Goal: Task Accomplishment & Management: Use online tool/utility

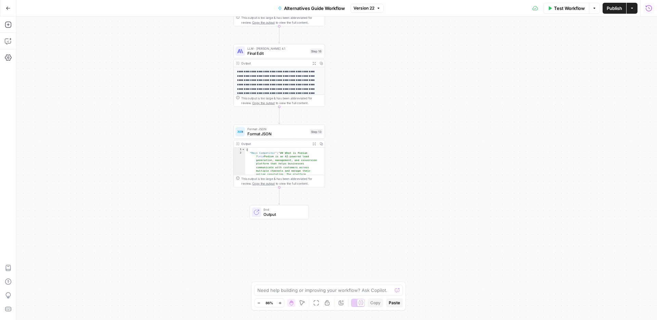
scroll to position [1, 0]
click at [7, 7] on icon "button" at bounding box center [8, 8] width 5 height 5
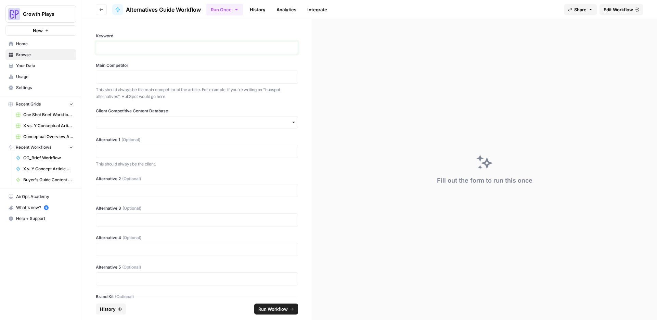
click at [158, 48] on p at bounding box center [196, 47] width 193 height 7
click at [189, 47] on p at bounding box center [196, 47] width 193 height 7
click at [144, 80] on p at bounding box center [196, 77] width 193 height 7
click at [134, 119] on input "Client Competitive Content Database" at bounding box center [196, 122] width 193 height 7
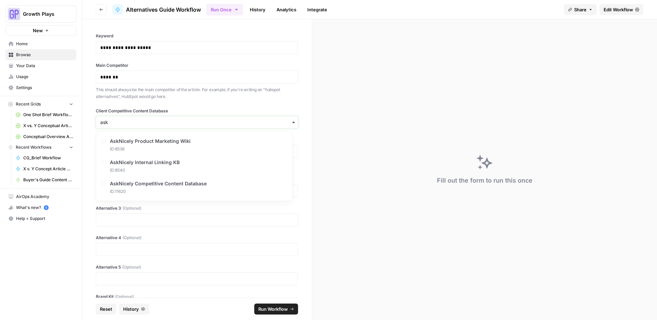
type input "ask"
click at [150, 184] on span "AskNicely Competitive Content Database" at bounding box center [160, 183] width 97 height 7
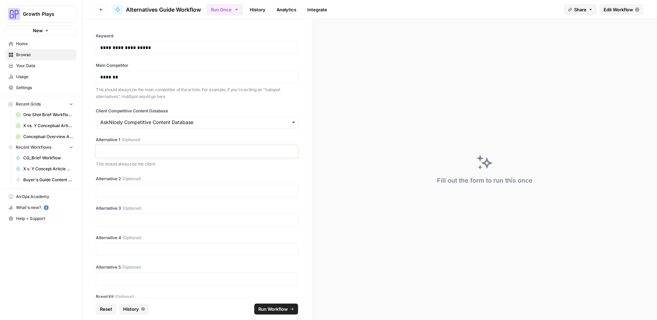
click at [135, 149] on p at bounding box center [196, 151] width 193 height 7
click at [116, 192] on p "****" at bounding box center [194, 190] width 188 height 7
click at [109, 223] on div at bounding box center [197, 219] width 202 height 13
click at [114, 226] on div "**********" at bounding box center [197, 158] width 230 height 278
click at [113, 212] on div "Alternative 3 (Optional)" at bounding box center [197, 215] width 202 height 21
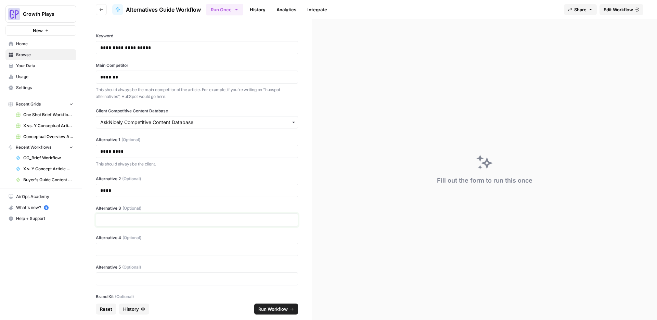
click at [112, 217] on p at bounding box center [196, 219] width 193 height 7
click at [115, 254] on div at bounding box center [197, 249] width 202 height 13
click at [115, 247] on p at bounding box center [196, 249] width 193 height 7
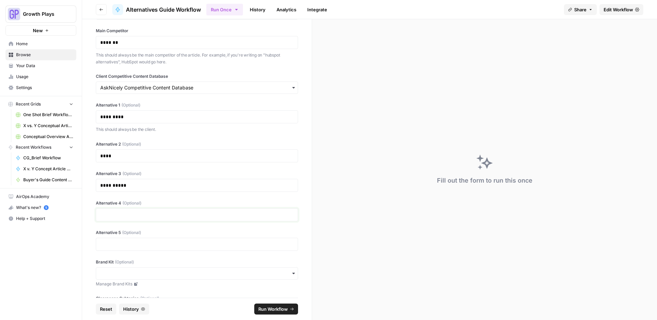
scroll to position [42, 0]
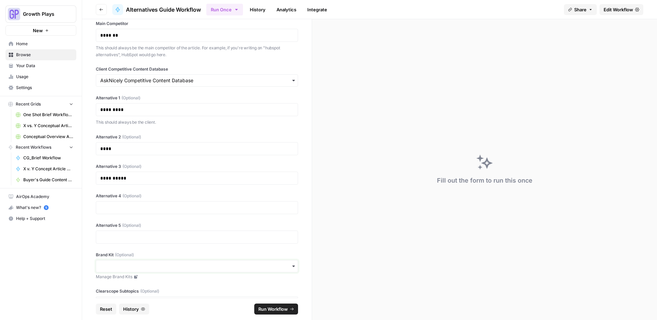
click at [117, 266] on input "Brand Kit (Optional)" at bounding box center [196, 266] width 193 height 7
click at [115, 239] on div "AskNicely" at bounding box center [194, 237] width 196 height 13
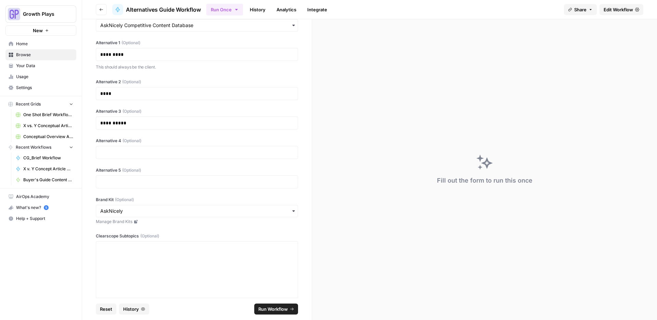
scroll to position [99, 0]
click at [119, 149] on p at bounding box center [196, 150] width 193 height 7
click at [139, 175] on div at bounding box center [197, 179] width 202 height 13
click at [138, 182] on p at bounding box center [196, 179] width 193 height 7
click at [158, 163] on div "**********" at bounding box center [197, 158] width 230 height 278
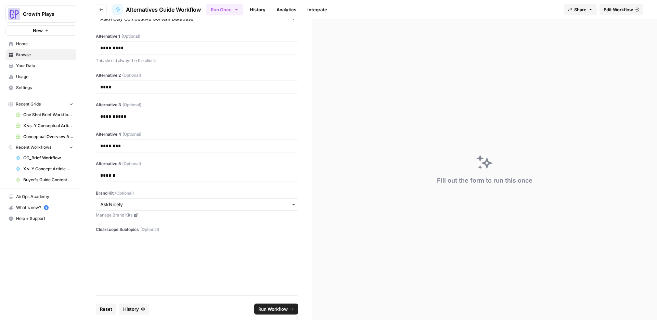
scroll to position [110, 0]
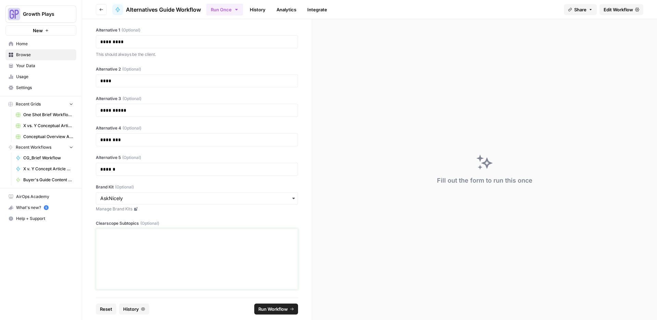
click at [221, 236] on p at bounding box center [196, 234] width 193 height 7
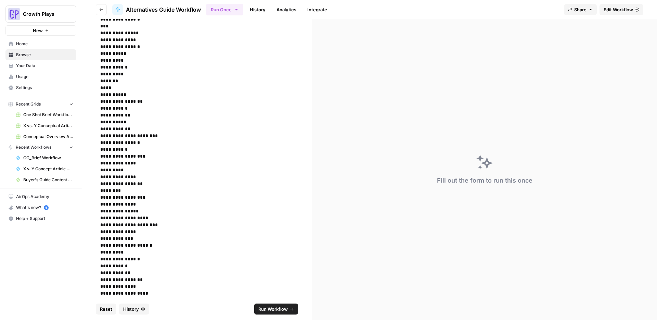
click at [272, 307] on span "Run Workflow" at bounding box center [272, 308] width 29 height 7
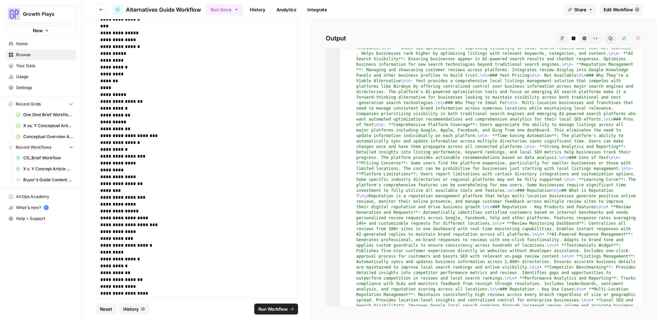
scroll to position [497, 0]
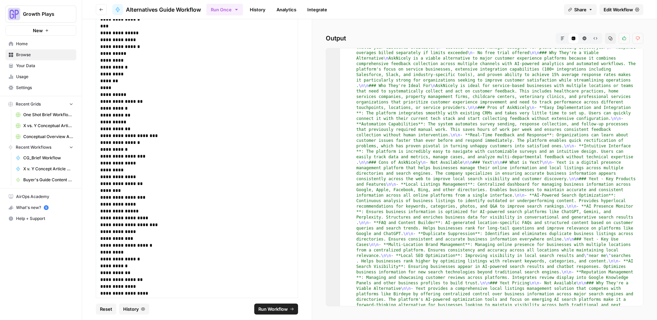
click at [266, 12] on link "History" at bounding box center [258, 9] width 24 height 11
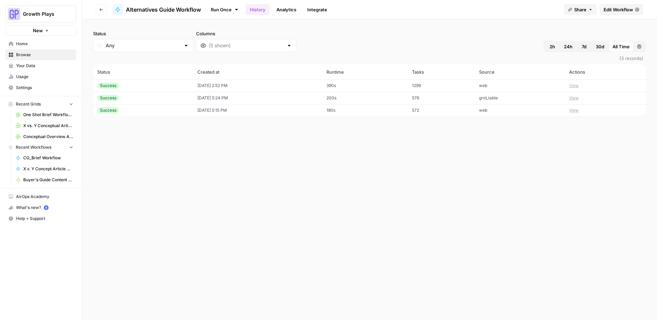
click at [537, 87] on td "web" at bounding box center [520, 85] width 90 height 12
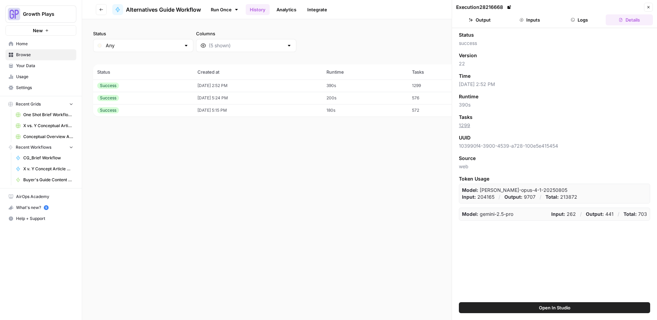
click at [574, 20] on icon "button" at bounding box center [573, 19] width 3 height 3
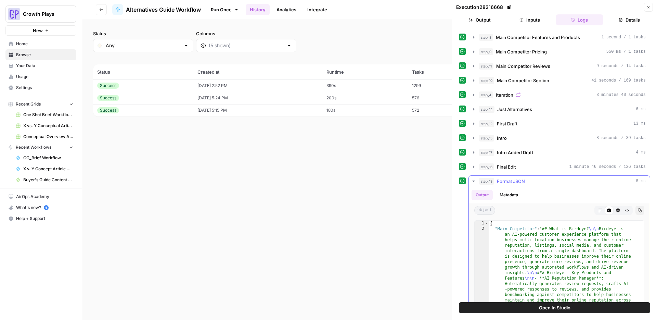
click at [473, 178] on icon "button" at bounding box center [473, 180] width 5 height 5
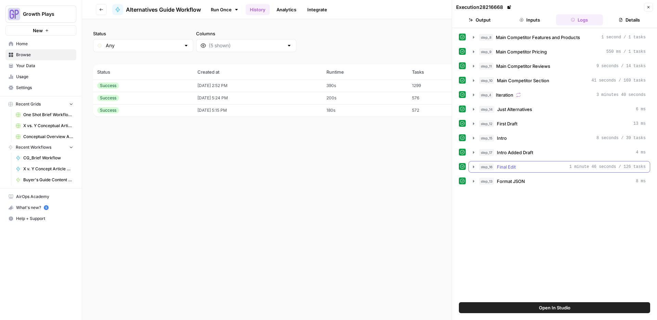
click at [475, 164] on icon "button" at bounding box center [473, 166] width 5 height 5
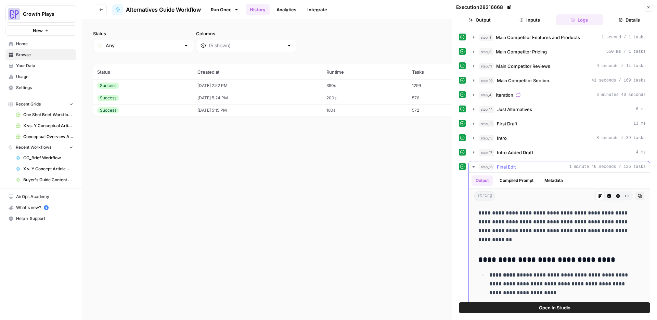
scroll to position [3694, 0]
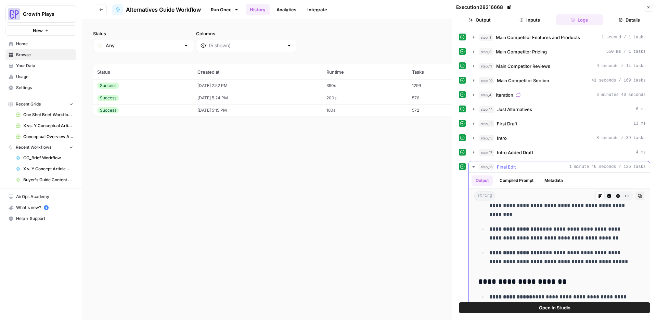
click at [475, 163] on button "step_16 Final Edit 1 minute 46 seconds / 126 tasks" at bounding box center [559, 166] width 181 height 11
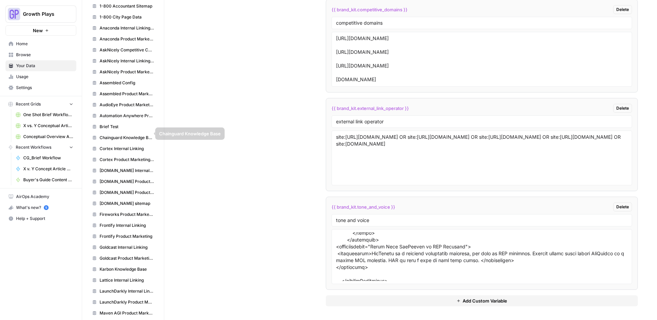
scroll to position [280, 0]
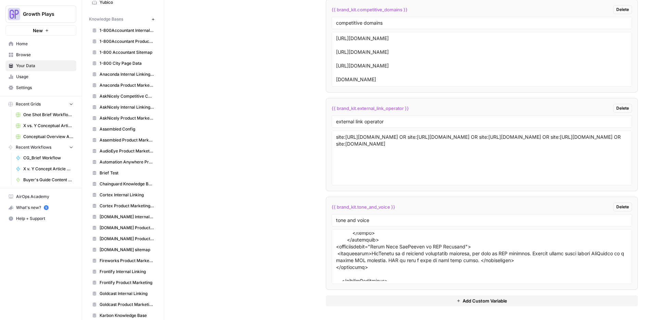
click at [122, 96] on span "AskNicely Competitive Content Database" at bounding box center [127, 96] width 54 height 6
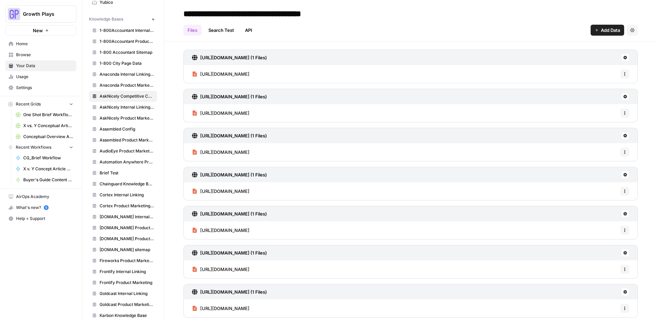
click at [601, 30] on span "Add Data" at bounding box center [610, 30] width 19 height 7
click at [566, 56] on span "Web Scrape" at bounding box center [579, 55] width 62 height 7
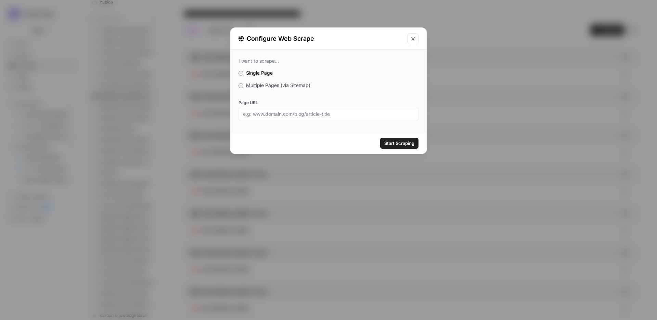
click at [269, 85] on span "Multiple Pages (via Sitemap)" at bounding box center [278, 85] width 64 height 6
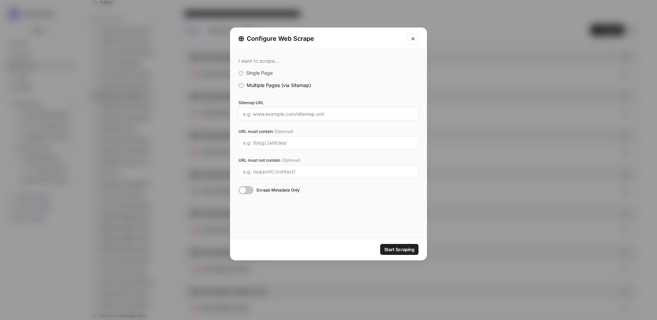
click at [280, 115] on input "Sitemap URL" at bounding box center [328, 114] width 171 height 6
paste input "https://www.yext.com/sitemap.xml"
type input "https://www.yext.com/sitemap.xml"
click at [280, 146] on div at bounding box center [329, 143] width 180 height 12
click at [278, 140] on input "URL must contain (Optional)" at bounding box center [328, 143] width 171 height 6
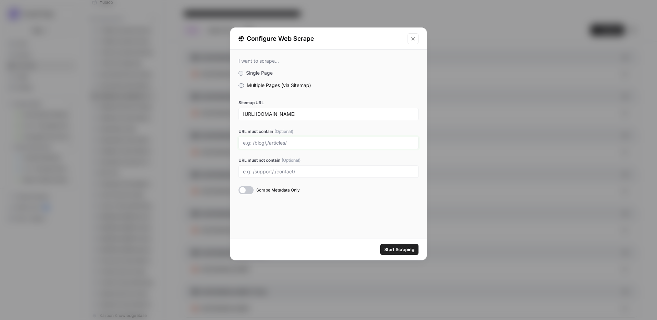
click at [278, 142] on input "URL must contain (Optional)" at bounding box center [328, 143] width 171 height 6
type input "/platform/"
click at [395, 248] on span "Start Scraping" at bounding box center [399, 249] width 30 height 7
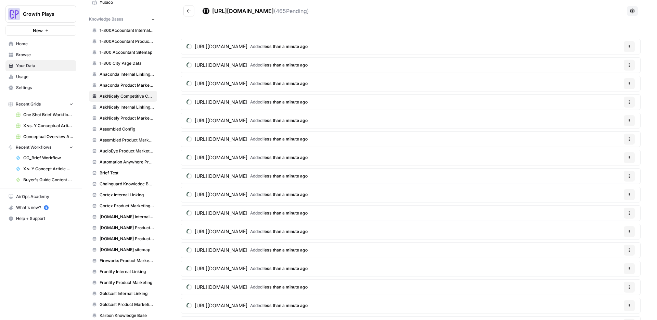
click at [630, 11] on icon at bounding box center [632, 10] width 5 height 5
click at [597, 50] on span "Delete Connection" at bounding box center [603, 51] width 42 height 7
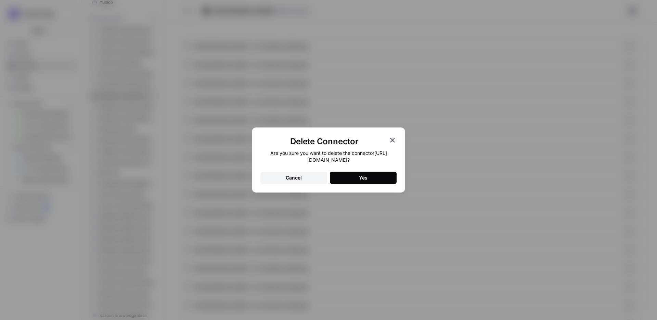
click at [380, 178] on button "Yes" at bounding box center [363, 177] width 67 height 12
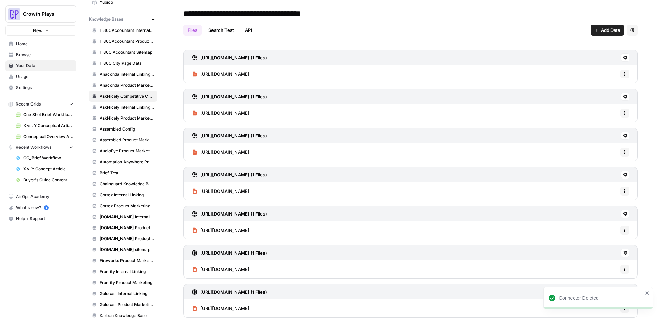
click at [601, 28] on span "Add Data" at bounding box center [610, 30] width 19 height 7
click at [564, 54] on span "Web Scrape" at bounding box center [579, 55] width 62 height 7
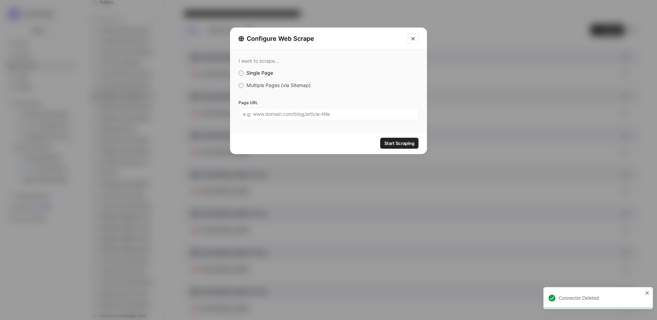
click at [263, 84] on span "Multiple Pages (via Sitemap)" at bounding box center [278, 85] width 64 height 6
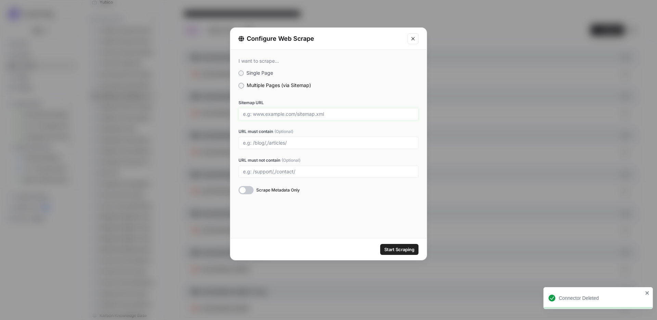
click at [281, 113] on input "Sitemap URL" at bounding box center [328, 114] width 171 height 6
paste input "https://www.yext.com/sitemap.xml"
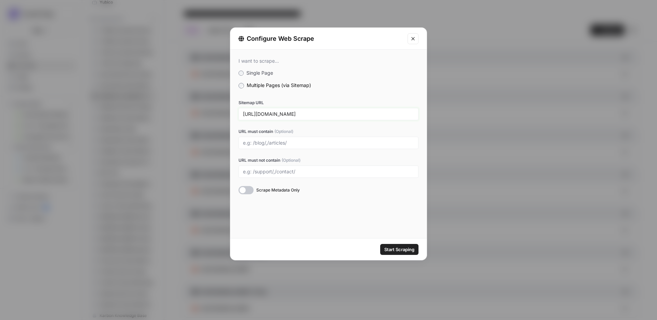
type input "https://www.yext.com/sitemap.xml"
click at [286, 142] on input "URL must contain (Optional)" at bounding box center [328, 143] width 171 height 6
type input "/platform/"
click at [300, 171] on input "URL must not contain (Optional)" at bounding box center [328, 171] width 171 height 6
click at [300, 173] on input "/de/,/jp/" at bounding box center [328, 171] width 171 height 6
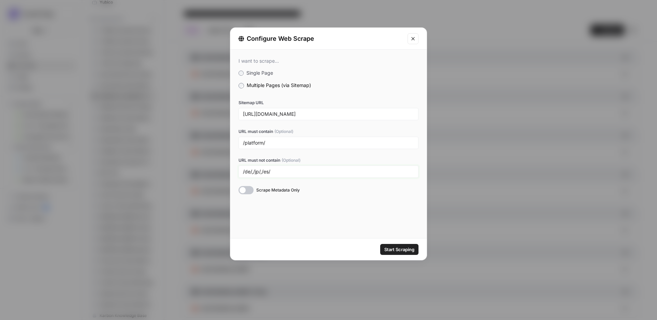
click at [309, 172] on input "/de/,/jp/,/es/" at bounding box center [328, 171] width 171 height 6
click at [257, 171] on input "/de/,/jp/,/es/,/fr/," at bounding box center [328, 171] width 171 height 6
drag, startPoint x: 283, startPoint y: 171, endPoint x: 303, endPoint y: 169, distance: 20.0
click at [286, 171] on input "/de/,/ja/,/es/,/fr/," at bounding box center [328, 171] width 171 height 6
type input "/de/,/ja/,/es/,/fr/,/it/"
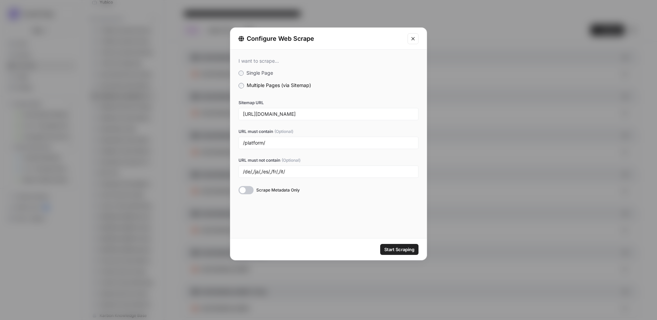
click at [409, 246] on span "Start Scraping" at bounding box center [399, 249] width 30 height 7
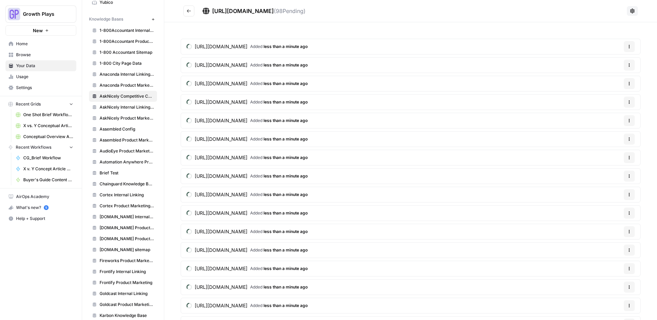
click at [188, 13] on icon "Go back" at bounding box center [189, 11] width 5 height 5
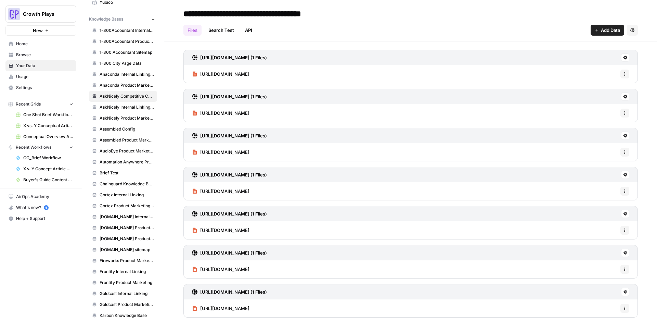
click at [595, 31] on icon "button" at bounding box center [597, 30] width 4 height 4
click at [560, 54] on span "Web Scrape" at bounding box center [579, 55] width 62 height 7
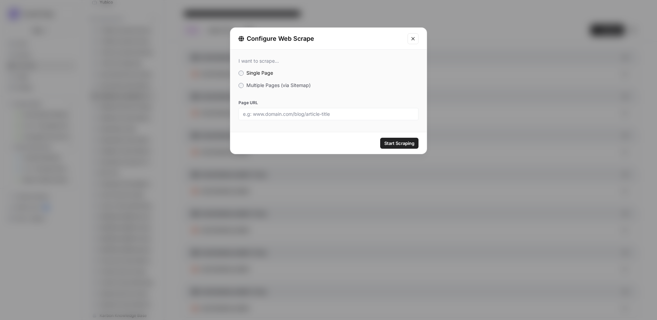
click at [279, 85] on span "Multiple Pages (via Sitemap)" at bounding box center [278, 85] width 64 height 6
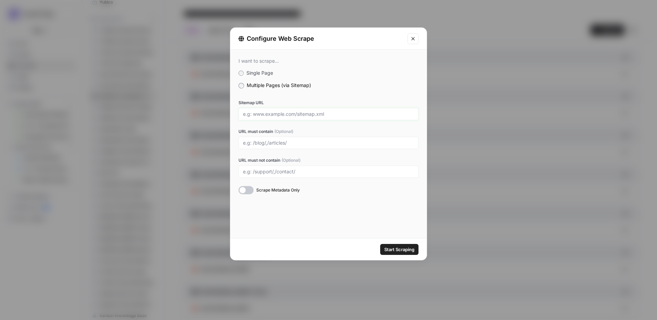
click at [281, 114] on input "Sitemap URL" at bounding box center [328, 114] width 171 height 6
paste input "https://reputation.com/sitemap_index.xml"
type input "https://reputation.com/sitemap_index.xml"
click at [285, 138] on div at bounding box center [329, 143] width 180 height 12
click at [287, 144] on input "URL must contain (Optional)" at bounding box center [328, 143] width 171 height 6
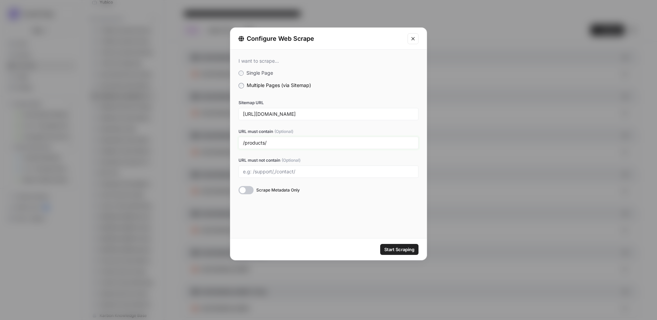
type input "/products/"
click at [279, 173] on input "URL must not contain (Optional)" at bounding box center [328, 171] width 171 height 6
type input "/de/,/fr/"
click at [399, 246] on span "Start Scraping" at bounding box center [399, 249] width 30 height 7
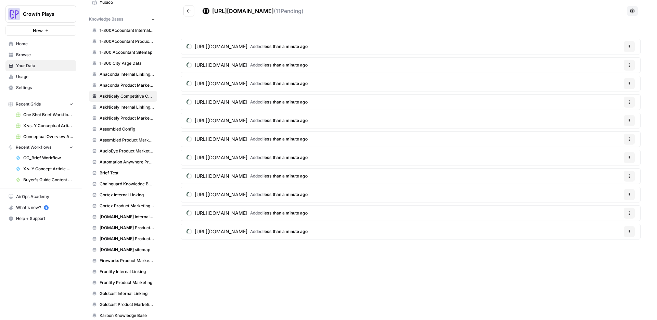
click at [191, 13] on button "Go back" at bounding box center [188, 10] width 11 height 11
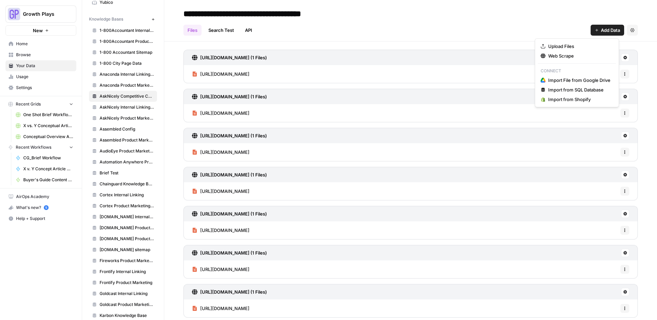
click at [599, 26] on button "Add Data" at bounding box center [608, 30] width 34 height 11
click at [570, 54] on span "Web Scrape" at bounding box center [579, 55] width 62 height 7
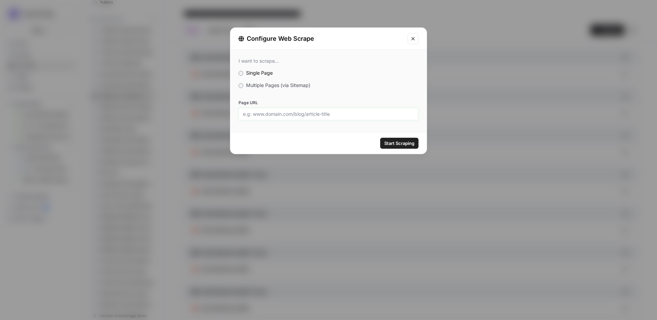
click at [338, 115] on input "Page URL" at bounding box center [328, 114] width 171 height 6
paste input "https://www.soci.ai/platform/"
type input "https://www.soci.ai/platform/"
click at [394, 140] on span "Start Scraping" at bounding box center [399, 143] width 30 height 7
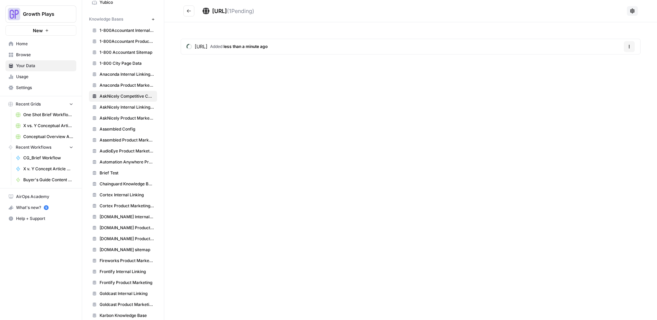
click at [189, 16] on button "Go back" at bounding box center [188, 10] width 11 height 11
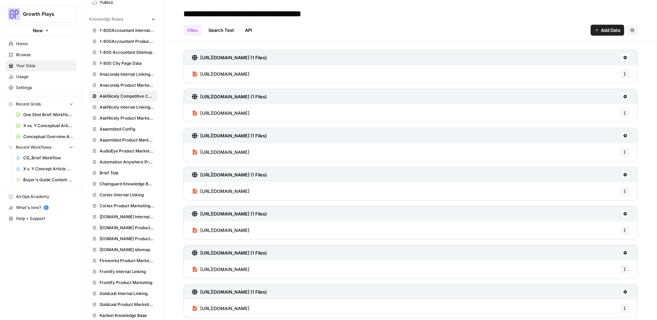
click at [591, 26] on button "Add Data" at bounding box center [608, 30] width 34 height 11
click at [570, 51] on button "Web Scrape" at bounding box center [577, 56] width 78 height 10
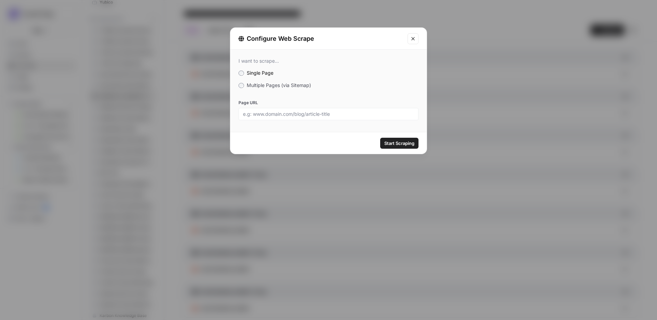
click at [288, 118] on div at bounding box center [329, 114] width 180 height 12
click at [274, 114] on input "Page URL" at bounding box center [328, 114] width 171 height 6
paste input "https://www.soci.ai/genius-ai/"
type input "https://www.soci.ai/genius-ai/"
click at [402, 144] on span "Start Scraping" at bounding box center [399, 143] width 30 height 7
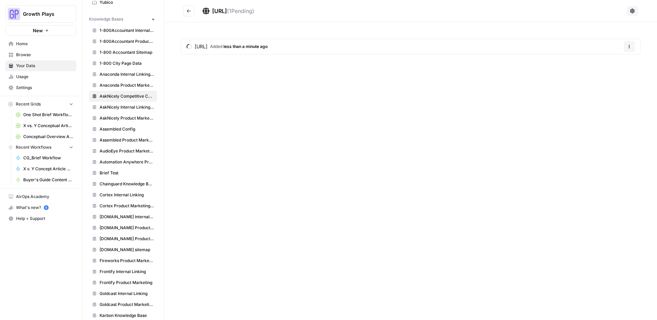
click at [190, 12] on icon "Go back" at bounding box center [189, 11] width 5 height 5
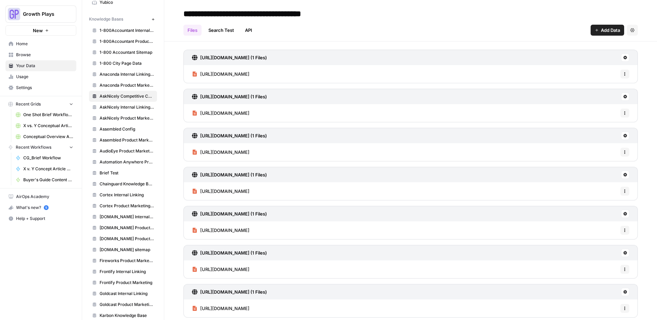
click at [607, 36] on header "**********" at bounding box center [410, 20] width 493 height 41
click at [601, 31] on span "Add Data" at bounding box center [610, 30] width 19 height 7
click at [567, 53] on span "Web Scrape" at bounding box center [579, 55] width 62 height 7
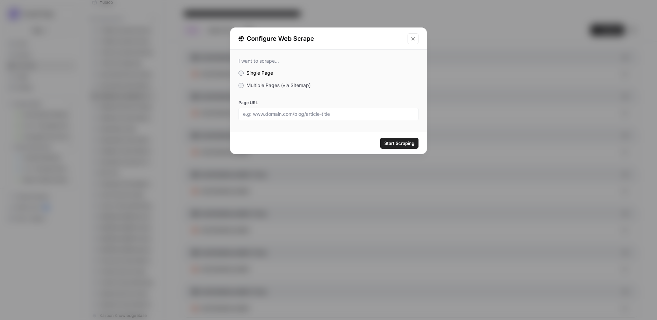
click at [295, 110] on div at bounding box center [329, 114] width 180 height 12
click at [295, 114] on input "Page URL" at bounding box center [328, 114] width 171 height 6
paste input "https://www.soci.ai/genius-agents/"
type input "https://www.soci.ai/genius-agents/"
click at [403, 143] on span "Start Scraping" at bounding box center [399, 143] width 30 height 7
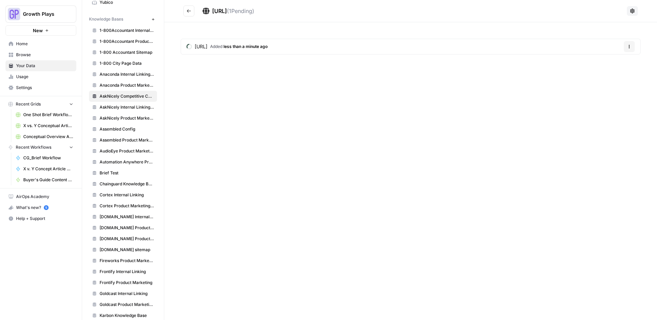
click at [186, 11] on button "Go back" at bounding box center [188, 10] width 11 height 11
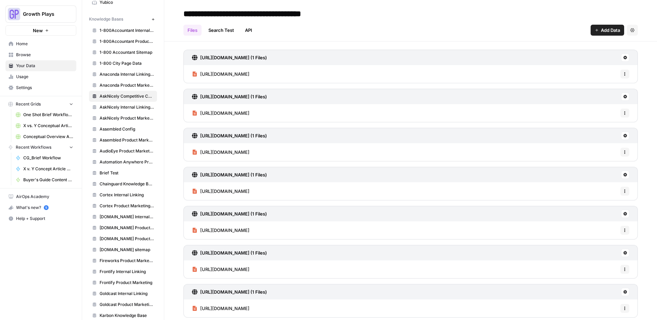
click at [595, 32] on button "Add Data" at bounding box center [608, 30] width 34 height 11
click at [571, 53] on span "Web Scrape" at bounding box center [579, 55] width 62 height 7
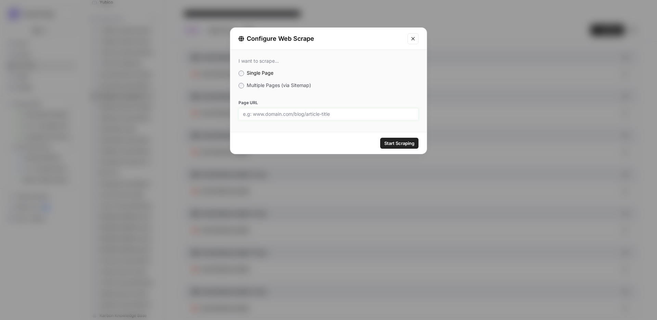
click at [256, 114] on input "Page URL" at bounding box center [328, 114] width 171 height 6
paste input "https://www.soci.ai/integrations/"
type input "https://www.soci.ai/integrations/"
click at [404, 142] on span "Start Scraping" at bounding box center [399, 143] width 30 height 7
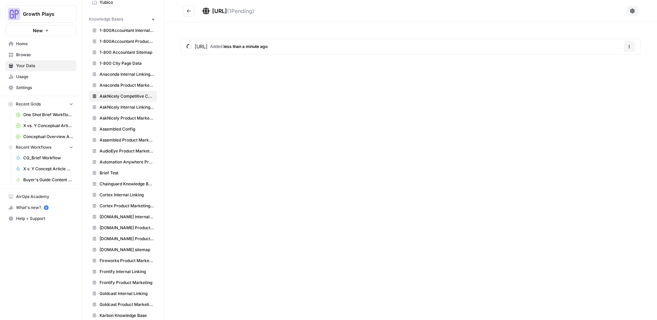
click at [184, 14] on button "Go back" at bounding box center [188, 10] width 11 height 11
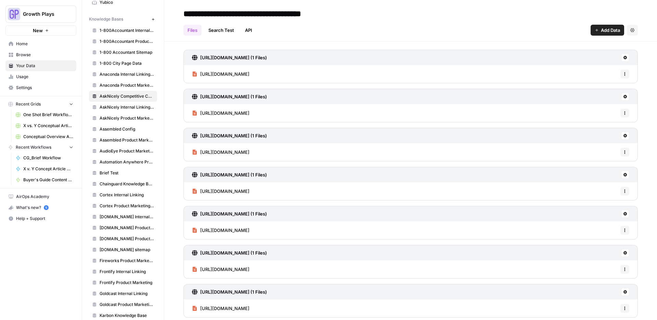
click at [595, 31] on icon "button" at bounding box center [597, 30] width 4 height 4
click at [569, 52] on span "Web Scrape" at bounding box center [579, 55] width 62 height 7
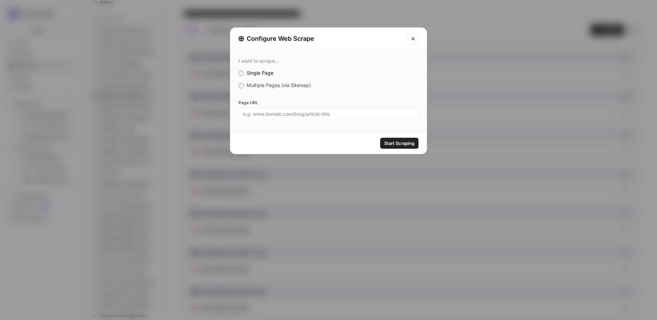
click at [310, 108] on div at bounding box center [329, 114] width 180 height 12
click at [310, 113] on input "Page URL" at bounding box center [328, 114] width 171 height 6
paste input "https://www.soci.ai/genius-search/"
type input "https://www.soci.ai/genius-search/"
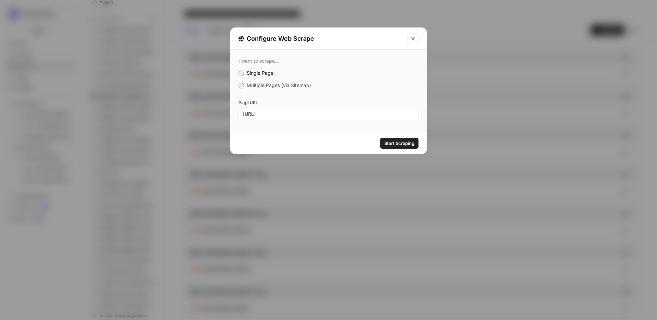
click at [406, 140] on span "Start Scraping" at bounding box center [399, 143] width 30 height 7
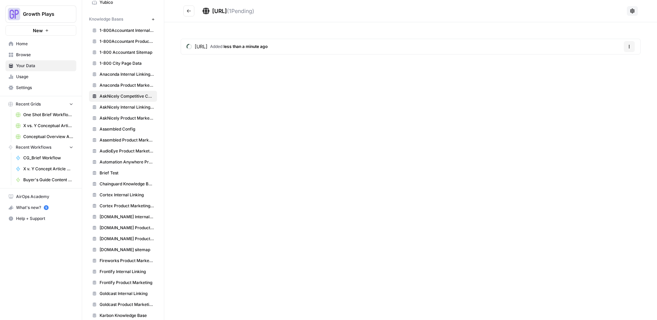
click at [193, 8] on button "Go back" at bounding box center [188, 10] width 11 height 11
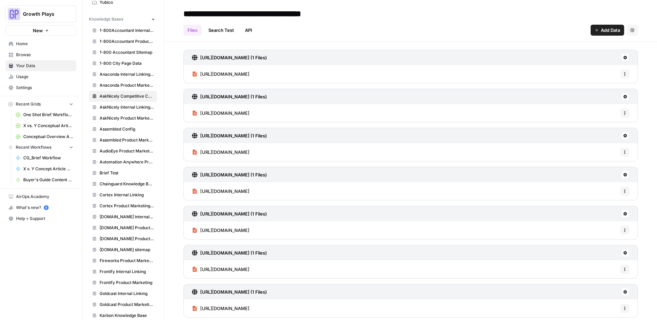
click at [601, 31] on span "Add Data" at bounding box center [610, 30] width 19 height 7
click at [558, 53] on span "Web Scrape" at bounding box center [579, 55] width 62 height 7
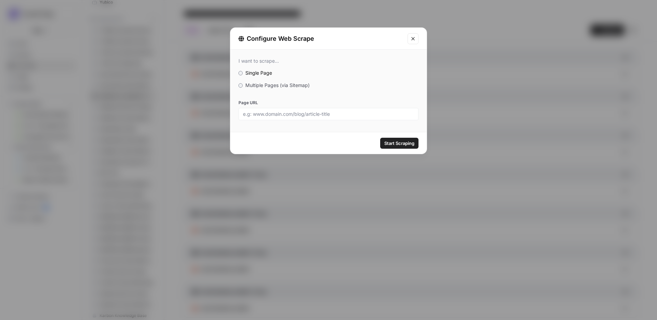
click at [272, 105] on label "Page URL" at bounding box center [329, 103] width 180 height 6
click at [272, 111] on input "Page URL" at bounding box center [328, 114] width 171 height 6
paste input "https://www.soci.ai/genius-reviews/"
type input "https://www.soci.ai/genius-reviews/"
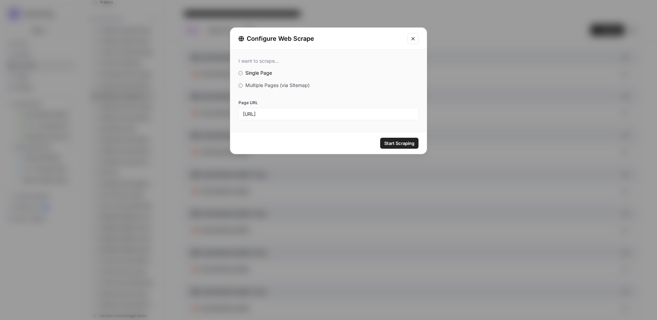
click at [392, 144] on span "Start Scraping" at bounding box center [399, 143] width 30 height 7
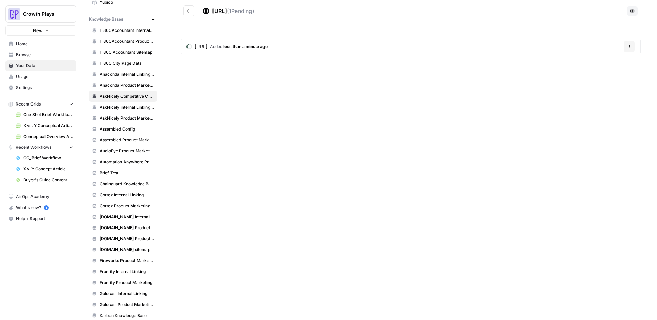
click at [194, 10] on button "Go back" at bounding box center [188, 10] width 11 height 11
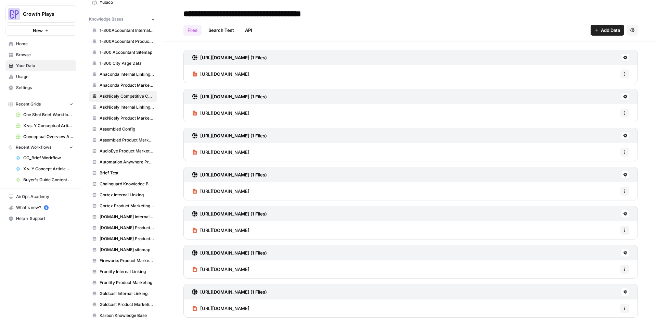
click at [606, 29] on span "Add Data" at bounding box center [610, 30] width 19 height 7
click at [568, 53] on span "Web Scrape" at bounding box center [579, 55] width 62 height 7
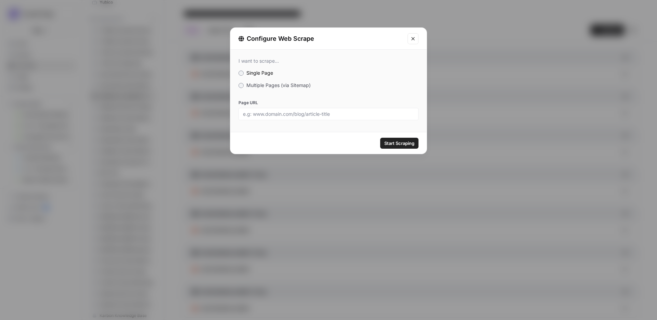
click at [293, 122] on div "I want to scrape... Single Page Multiple Pages (via Sitemap) Page URL" at bounding box center [328, 89] width 196 height 79
click at [292, 115] on input "Page URL" at bounding box center [328, 114] width 171 height 6
paste input "https://www.soci.ai/soci-chat/"
type input "https://www.soci.ai/soci-chat/"
click at [389, 141] on span "Start Scraping" at bounding box center [399, 143] width 30 height 7
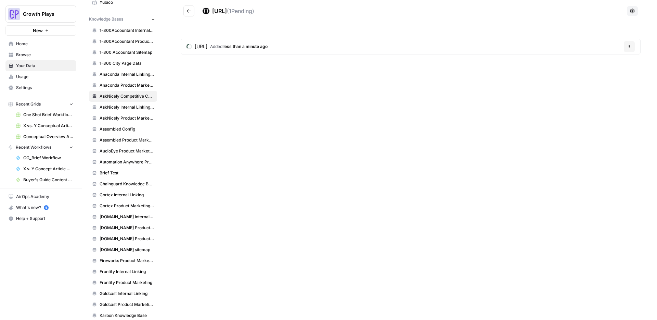
click at [191, 10] on icon "Go back" at bounding box center [189, 11] width 5 height 5
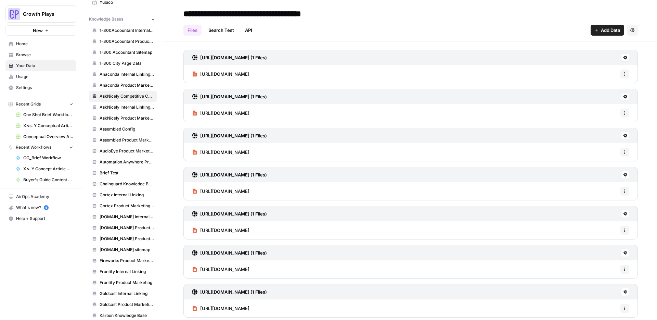
click at [594, 33] on button "Add Data" at bounding box center [608, 30] width 34 height 11
click at [548, 54] on div "Web Scrape" at bounding box center [577, 55] width 73 height 7
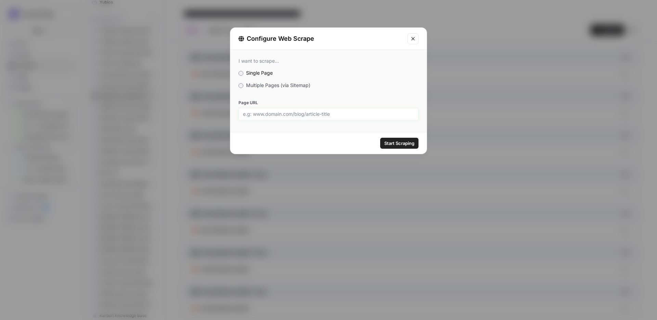
click at [313, 114] on input "Page URL" at bounding box center [328, 114] width 171 height 6
paste input "https://www.soci.ai/pages/"
type input "https://www.soci.ai/pages/"
click at [397, 141] on span "Start Scraping" at bounding box center [399, 143] width 30 height 7
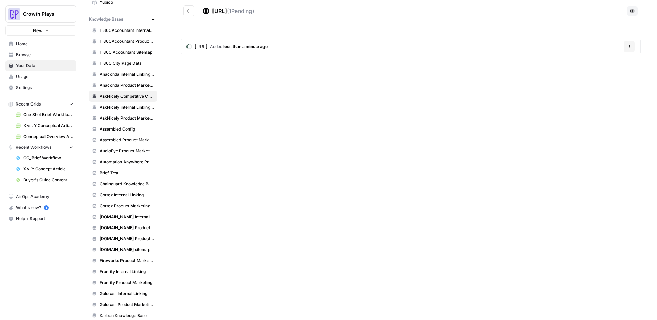
click at [198, 12] on h2 "https://www.soci.ai/pages/ ( 1 Pending)" at bounding box center [403, 10] width 441 height 11
click at [187, 12] on icon "Go back" at bounding box center [189, 11] width 5 height 5
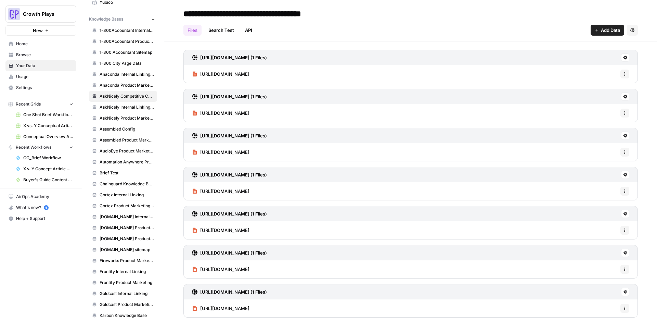
click at [601, 30] on span "Add Data" at bounding box center [610, 30] width 19 height 7
click at [560, 58] on span "Web Scrape" at bounding box center [579, 55] width 62 height 7
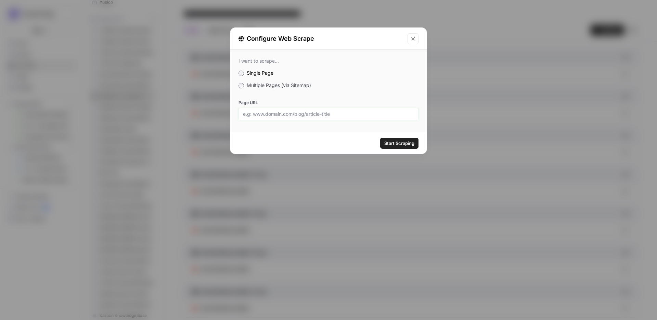
click at [332, 113] on input "Page URL" at bounding box center [328, 114] width 171 height 6
paste input "https://www.soci.ai/genius-social/"
type input "https://www.soci.ai/genius-social/"
click at [406, 140] on span "Start Scraping" at bounding box center [399, 143] width 30 height 7
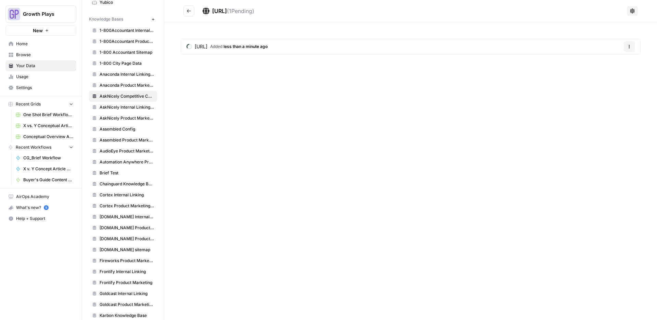
click at [188, 8] on button "Go back" at bounding box center [188, 10] width 11 height 11
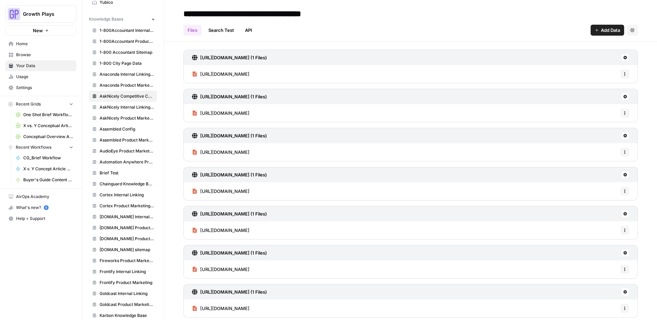
click at [596, 34] on button "Add Data" at bounding box center [608, 30] width 34 height 11
click at [570, 57] on span "Web Scrape" at bounding box center [579, 55] width 62 height 7
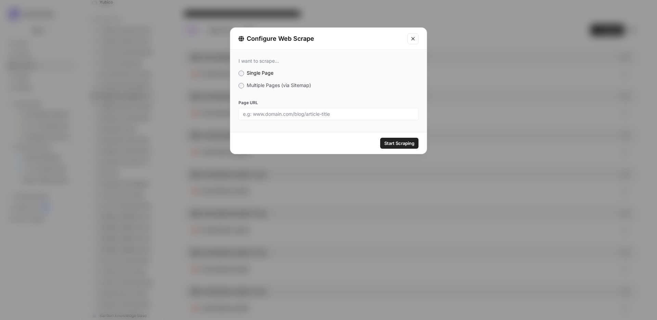
click at [316, 107] on div "Page URL" at bounding box center [329, 110] width 180 height 21
click at [316, 111] on input "Page URL" at bounding box center [328, 114] width 171 height 6
paste input "https://www.soci.ai/boost-ads/"
type input "https://www.soci.ai/boost-ads/"
click at [398, 140] on span "Start Scraping" at bounding box center [399, 143] width 30 height 7
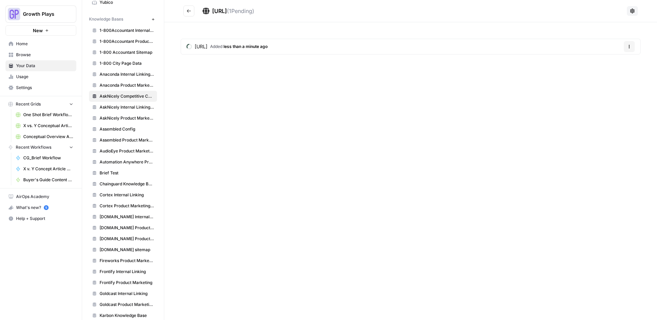
click at [186, 8] on button "Go back" at bounding box center [188, 10] width 11 height 11
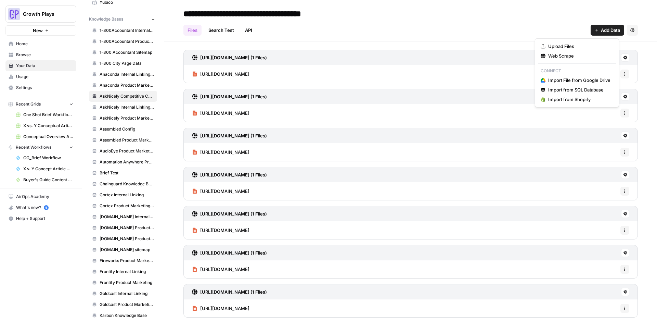
click at [609, 34] on button "Add Data" at bounding box center [608, 30] width 34 height 11
click at [556, 58] on span "Web Scrape" at bounding box center [579, 55] width 62 height 7
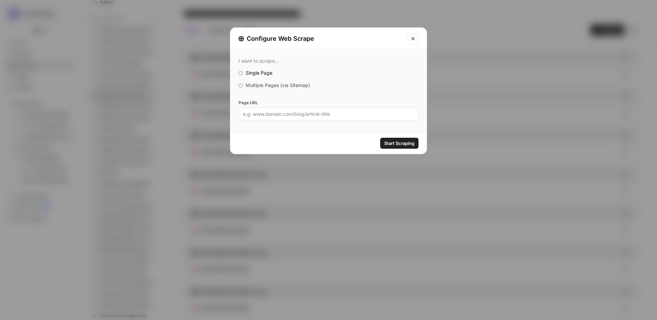
click at [309, 116] on input "Page URL" at bounding box center [328, 114] width 171 height 6
paste input "https://www.soci.ai/surveys/"
type input "https://www.soci.ai/surveys/"
click at [410, 141] on span "Start Scraping" at bounding box center [399, 143] width 30 height 7
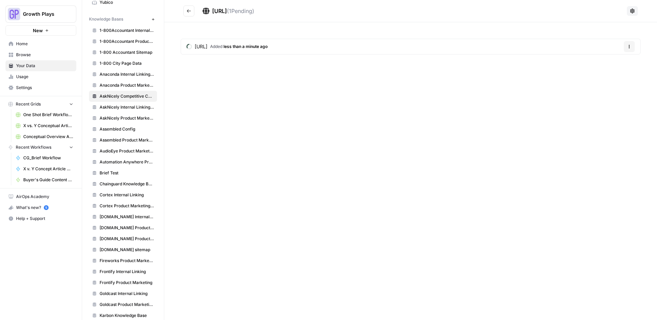
click at [191, 12] on button "Go back" at bounding box center [188, 10] width 11 height 11
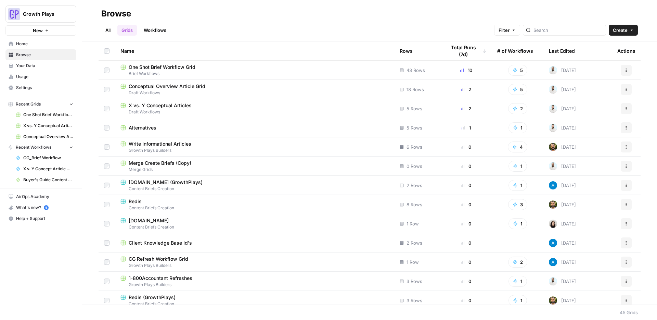
click at [109, 27] on link "All" at bounding box center [107, 30] width 13 height 11
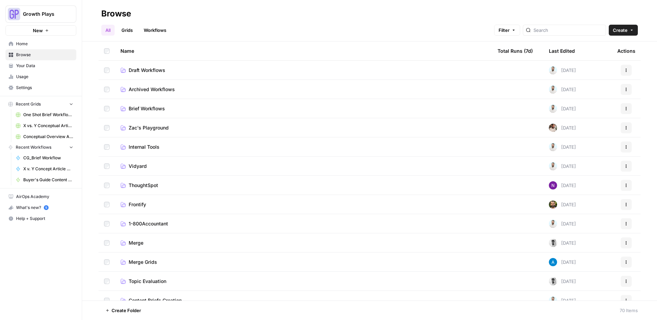
click at [146, 107] on span "Brief Workflows" at bounding box center [147, 108] width 36 height 7
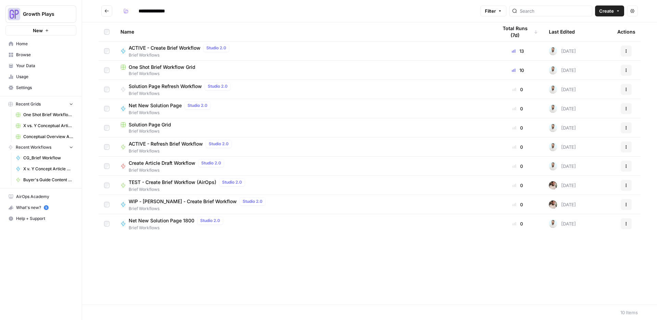
click at [160, 68] on span "One Shot Brief Workflow Grid" at bounding box center [162, 67] width 67 height 7
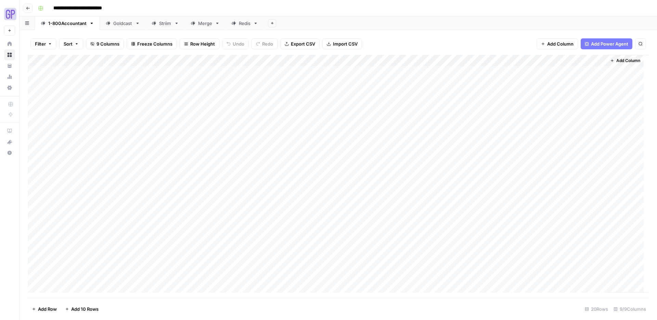
click at [245, 23] on div "Redis" at bounding box center [245, 23] width 12 height 7
type input "**********"
click at [598, 83] on div "Add Column" at bounding box center [338, 95] width 621 height 81
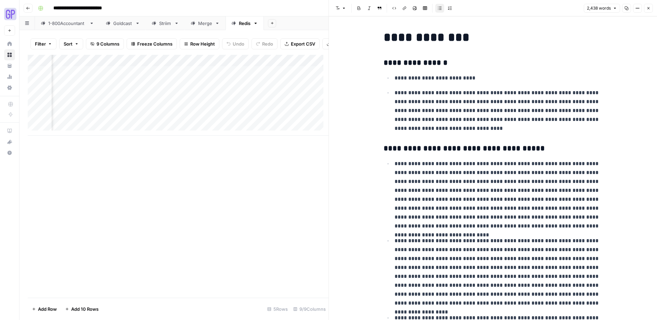
click at [628, 8] on icon "button" at bounding box center [627, 8] width 4 height 4
click at [29, 6] on icon "button" at bounding box center [28, 8] width 4 height 4
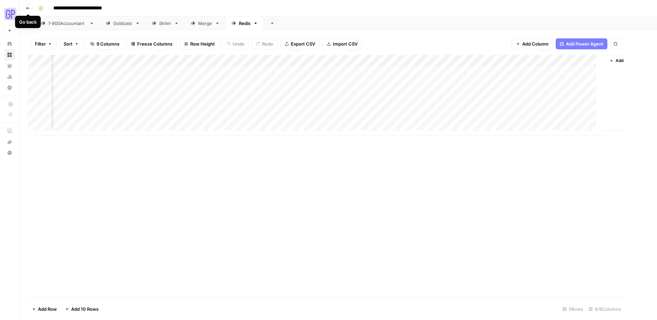
scroll to position [0, 142]
click at [31, 9] on button "Go back" at bounding box center [28, 8] width 9 height 9
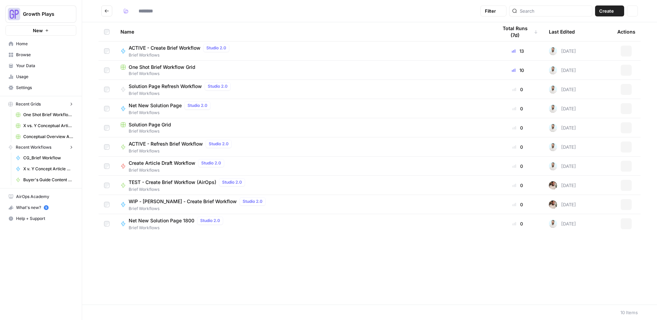
type input "**********"
click at [148, 65] on span "One Shot Brief Workflow Grid" at bounding box center [162, 67] width 67 height 7
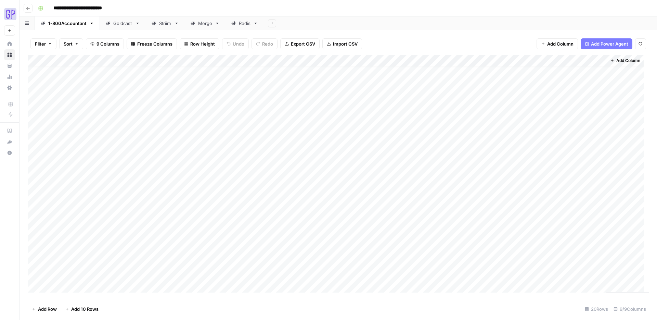
scroll to position [18, 0]
click at [600, 262] on div "Add Column" at bounding box center [338, 176] width 621 height 243
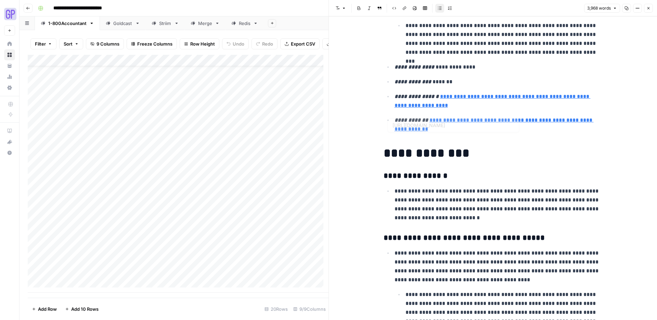
scroll to position [622, 0]
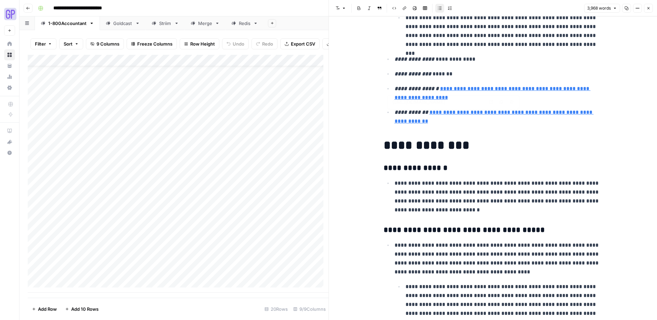
type input "[URL][DOMAIN_NAME]"
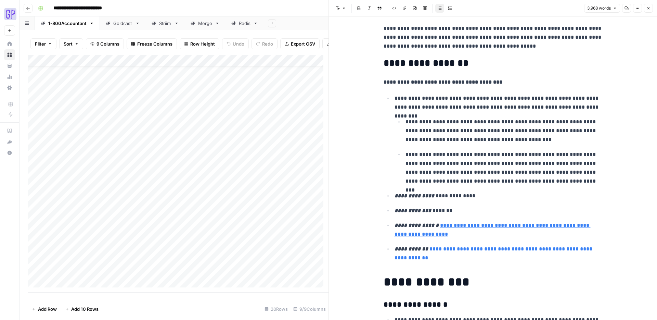
scroll to position [493, 0]
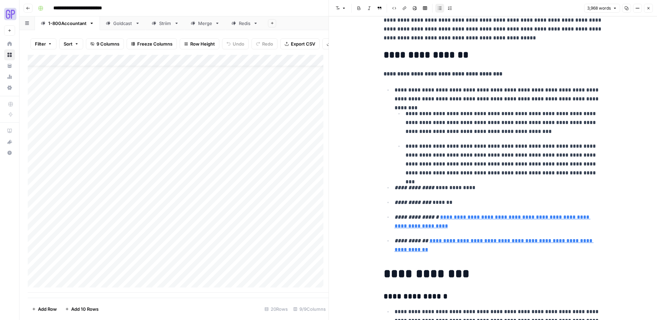
click at [403, 187] on em "**********" at bounding box center [415, 187] width 40 height 5
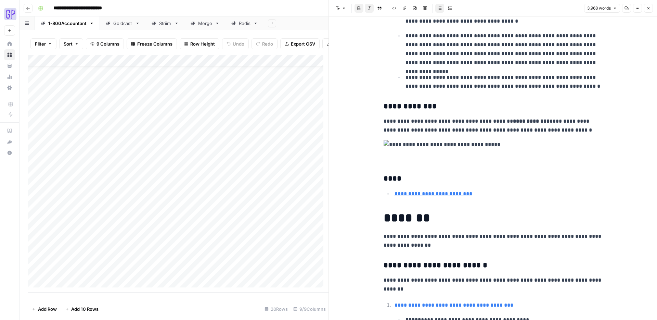
scroll to position [2629, 0]
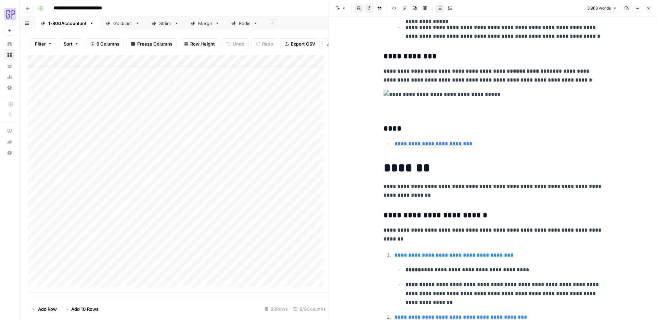
click at [422, 92] on img at bounding box center [493, 94] width 219 height 9
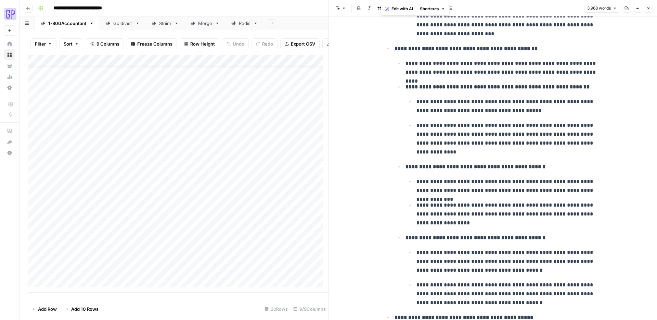
scroll to position [3214, 0]
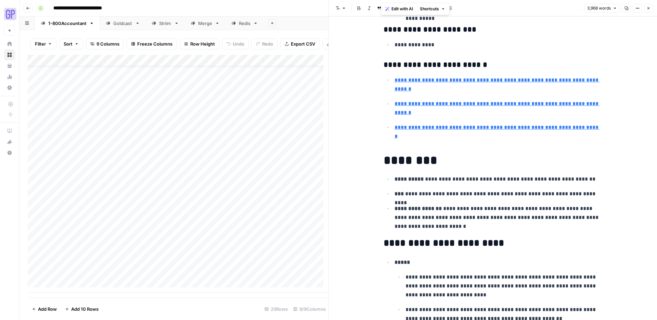
click at [650, 9] on icon "button" at bounding box center [649, 8] width 4 height 4
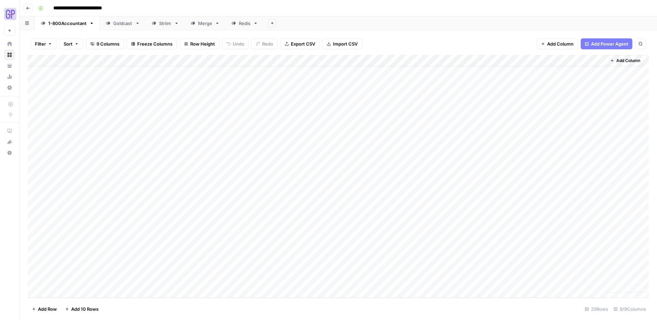
scroll to position [13, 0]
click at [25, 9] on button "Go back" at bounding box center [28, 8] width 9 height 9
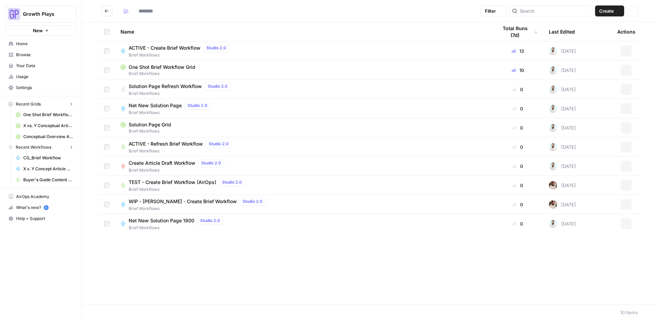
type input "**********"
click at [104, 12] on button "Go back" at bounding box center [106, 10] width 11 height 11
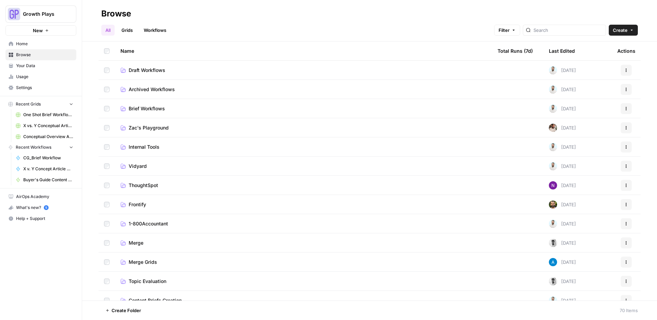
click at [155, 72] on span "Draft Workflows" at bounding box center [147, 70] width 37 height 7
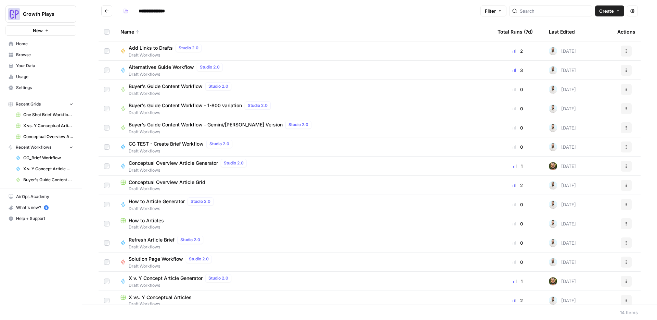
click at [108, 10] on icon "Go back" at bounding box center [106, 11] width 5 height 5
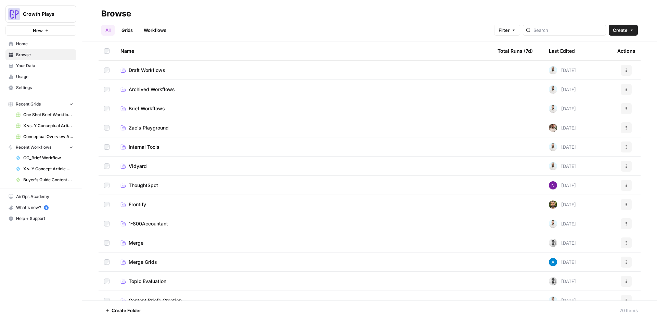
click at [150, 108] on span "Brief Workflows" at bounding box center [147, 108] width 36 height 7
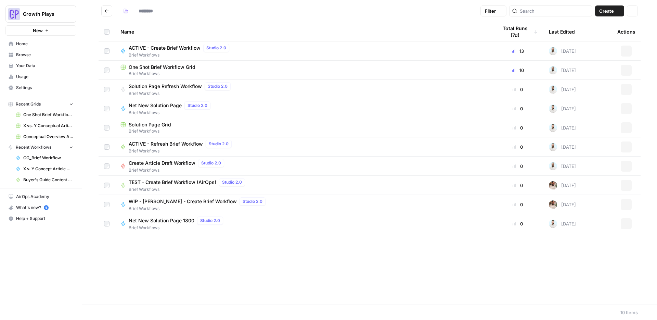
type input "**********"
click at [169, 67] on span "One Shot Brief Workflow Grid" at bounding box center [162, 67] width 67 height 7
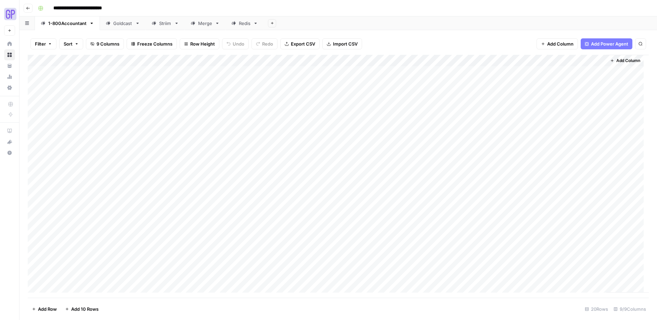
click at [127, 24] on div "Goldcast" at bounding box center [122, 23] width 19 height 7
click at [244, 23] on div "Redis" at bounding box center [245, 23] width 12 height 7
click at [32, 8] on button "Go back" at bounding box center [28, 8] width 9 height 9
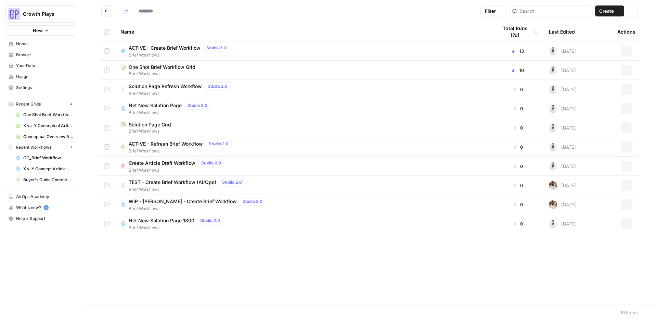
type input "**********"
click at [145, 64] on span "One Shot Brief Workflow Grid" at bounding box center [162, 67] width 67 height 7
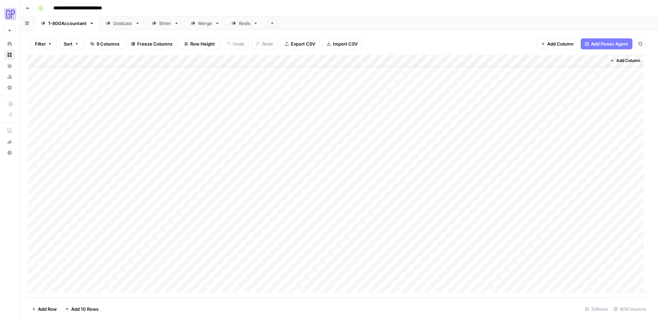
scroll to position [18, 0]
click at [29, 7] on icon "button" at bounding box center [28, 8] width 4 height 4
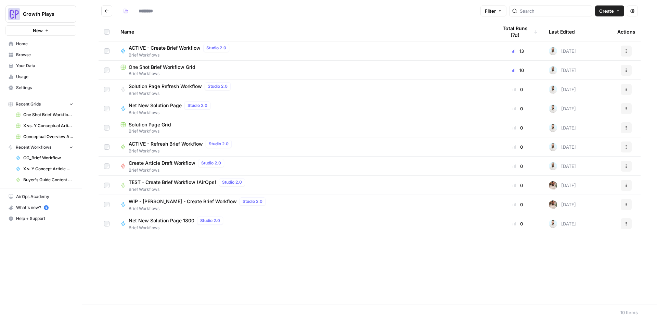
type input "**********"
click at [112, 8] on button "Go back" at bounding box center [106, 10] width 11 height 11
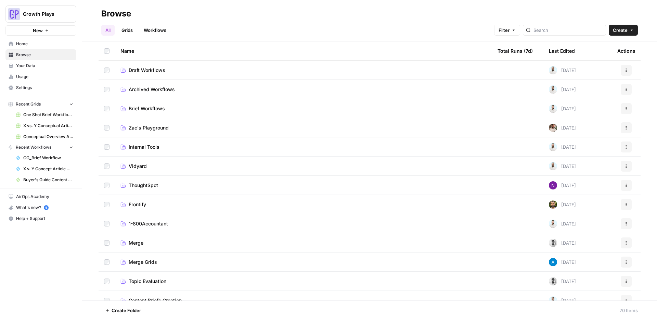
click at [143, 105] on span "Brief Workflows" at bounding box center [147, 108] width 36 height 7
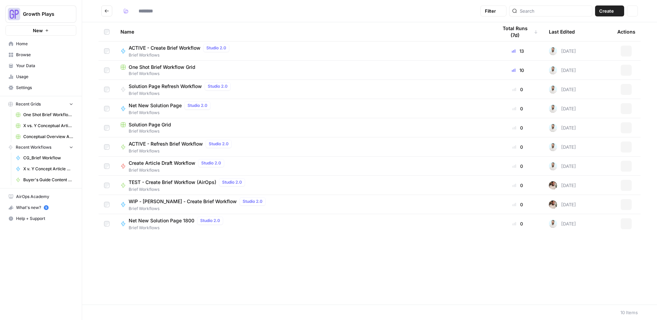
type input "**********"
click at [162, 49] on span "ACTIVE - Create Brief Workflow" at bounding box center [165, 48] width 72 height 7
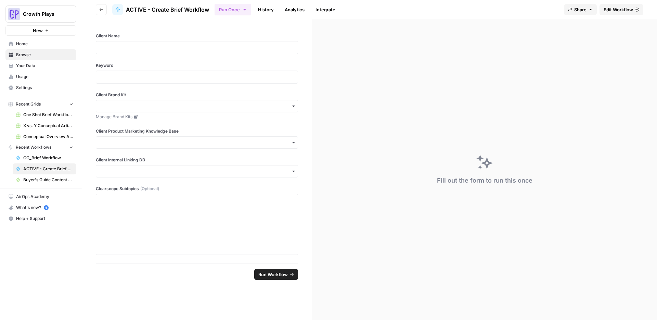
click at [610, 13] on link "Edit Workflow" at bounding box center [622, 9] width 44 height 11
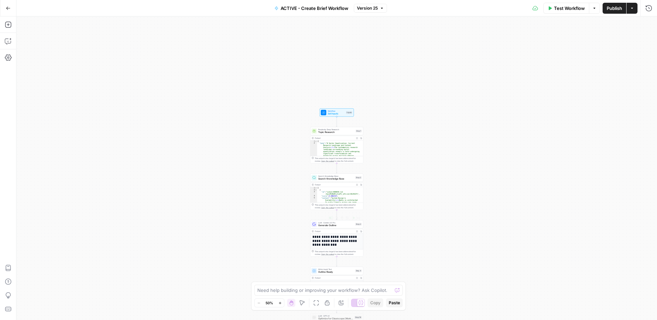
click at [327, 226] on span "Generate Outline" at bounding box center [336, 225] width 36 height 3
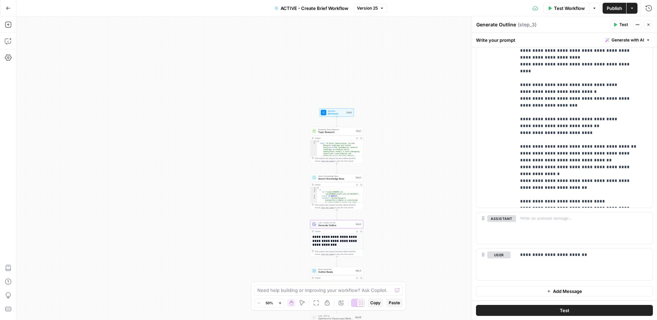
scroll to position [341, 0]
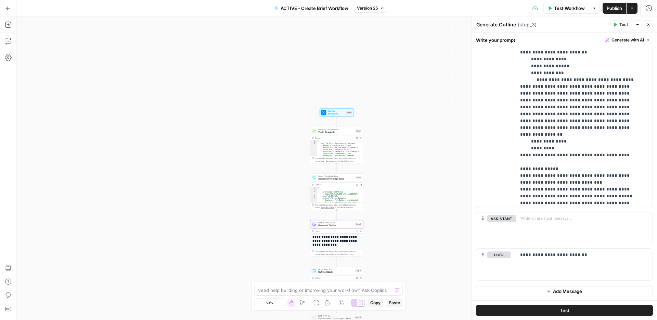
click at [651, 23] on button "Close" at bounding box center [648, 24] width 9 height 9
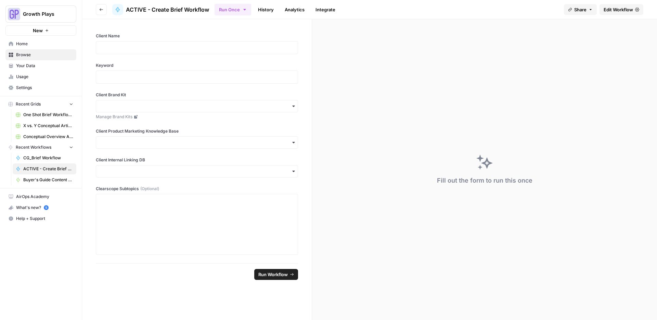
click at [106, 10] on button "Go back" at bounding box center [101, 9] width 11 height 11
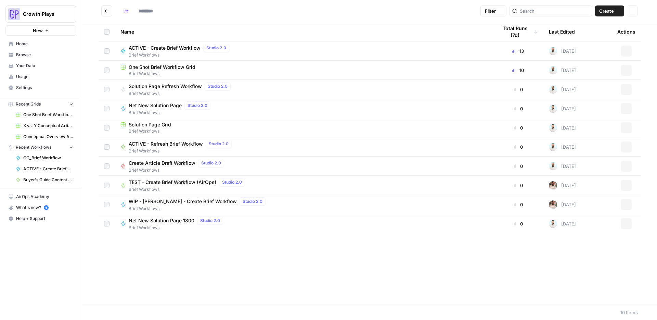
type input "**********"
click at [107, 11] on icon "Go back" at bounding box center [106, 11] width 5 height 5
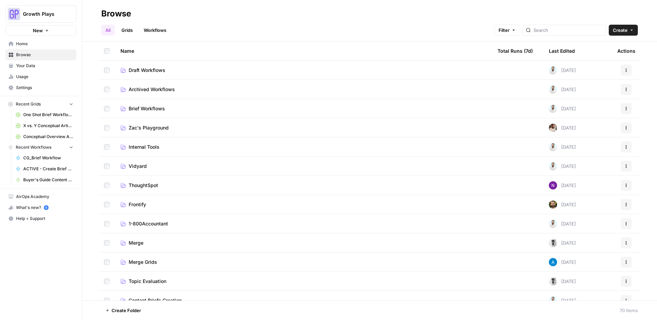
click at [150, 73] on td "Draft Workflows" at bounding box center [303, 70] width 377 height 19
click at [148, 71] on span "Draft Workflows" at bounding box center [147, 70] width 37 height 7
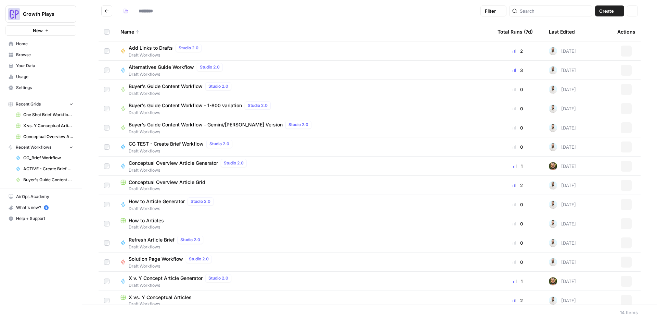
type input "**********"
click at [154, 68] on span "Alternatives Guide Workflow" at bounding box center [161, 67] width 65 height 7
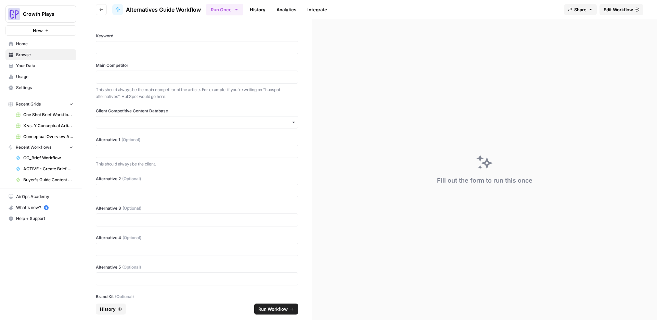
click at [267, 8] on link "History" at bounding box center [258, 9] width 24 height 11
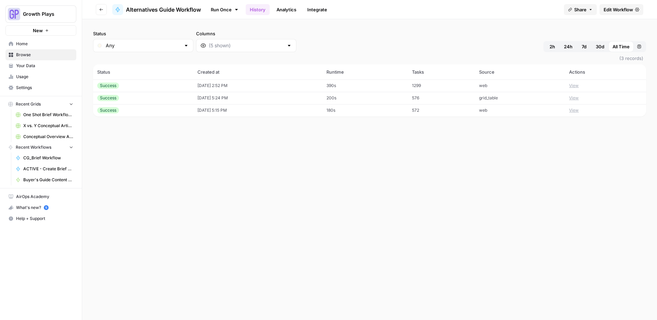
click at [256, 82] on td "[DATE] 2:52 PM" at bounding box center [257, 85] width 129 height 12
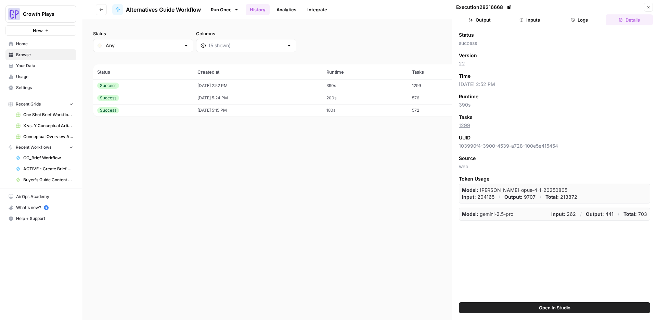
click at [582, 24] on button "Logs" at bounding box center [579, 19] width 47 height 11
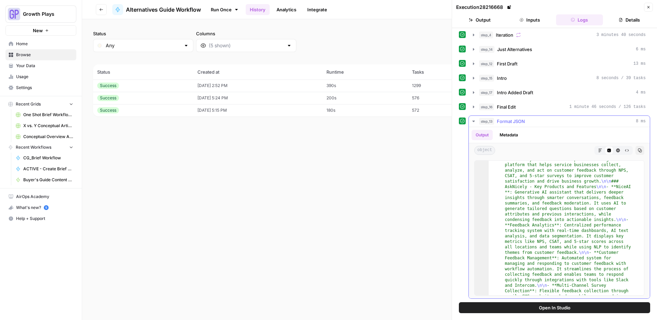
scroll to position [1095, 0]
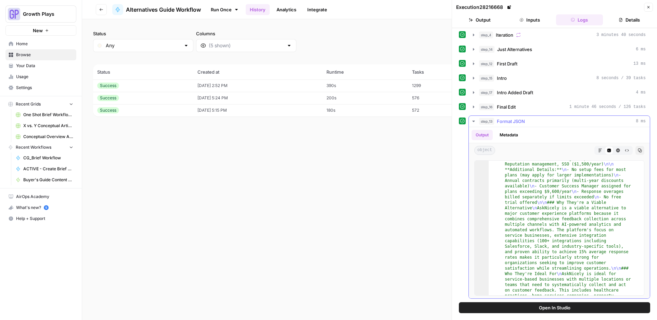
click at [475, 119] on icon "button" at bounding box center [473, 120] width 5 height 5
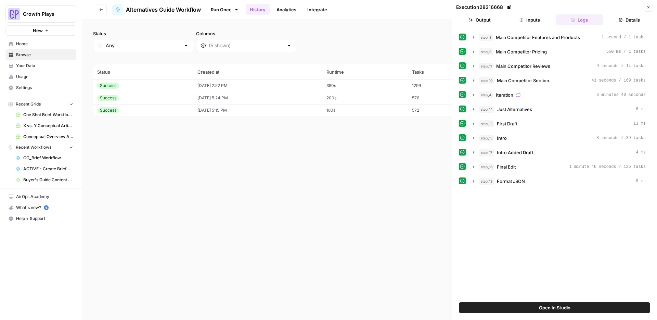
scroll to position [0, 0]
click at [649, 8] on icon "button" at bounding box center [649, 7] width 4 height 4
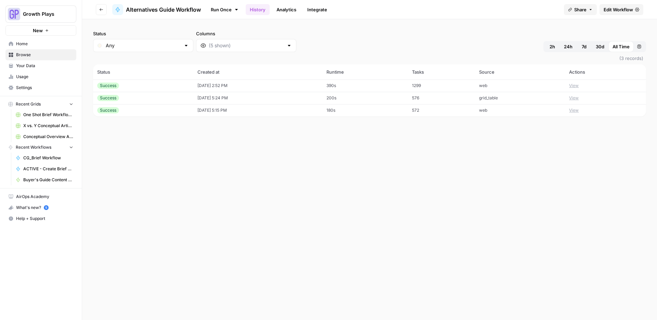
click at [609, 9] on span "Edit Workflow" at bounding box center [618, 9] width 29 height 7
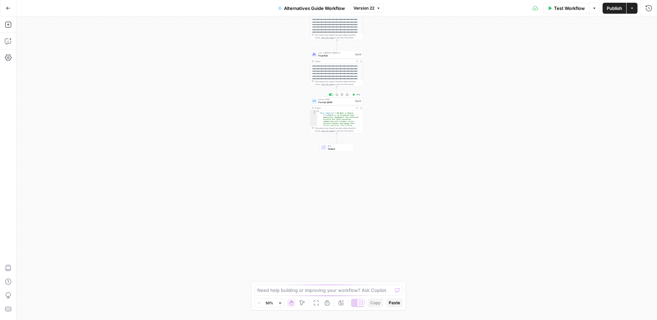
click at [342, 102] on span "Format JSON" at bounding box center [335, 101] width 35 height 3
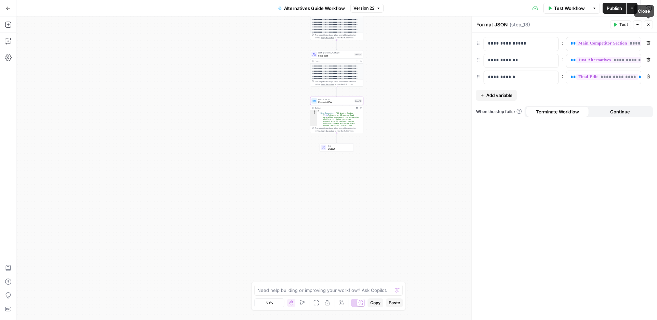
click at [649, 23] on icon "button" at bounding box center [649, 25] width 4 height 4
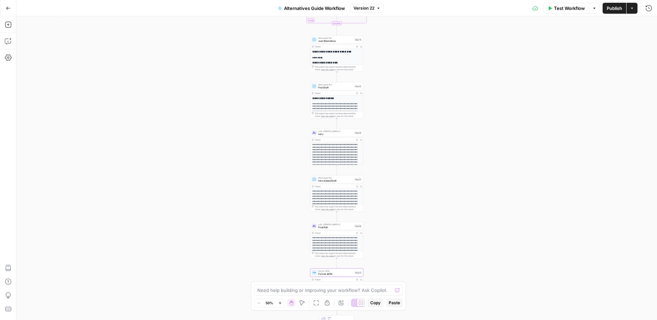
click at [10, 7] on icon "button" at bounding box center [8, 8] width 5 height 5
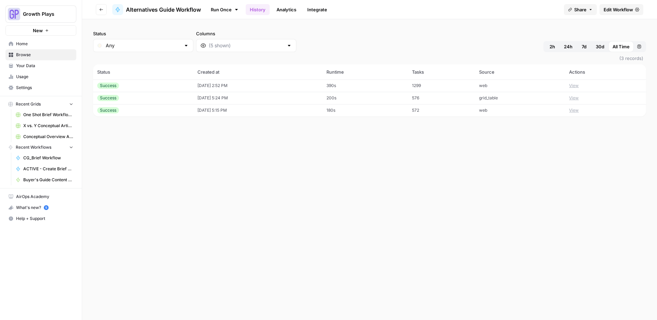
click at [101, 8] on icon "button" at bounding box center [101, 10] width 4 height 4
